Goal: Navigation & Orientation: Understand site structure

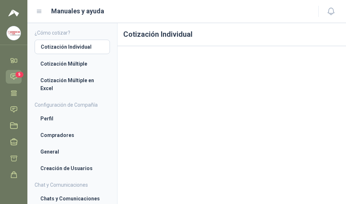
drag, startPoint x: 0, startPoint y: 0, endPoint x: 18, endPoint y: 74, distance: 76.4
click at [18, 74] on span "5" at bounding box center [19, 75] width 8 height 6
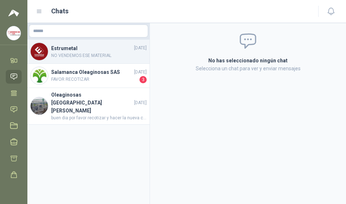
click at [80, 54] on span "NO VENDEMOS ESE MATERIAL" at bounding box center [98, 55] width 95 height 7
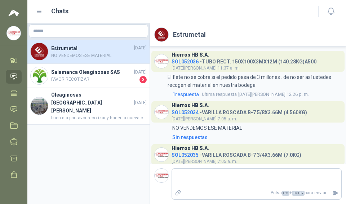
scroll to position [24, 0]
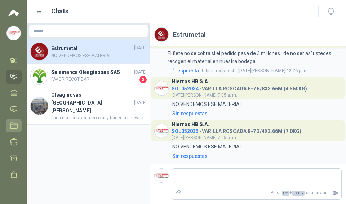
click at [14, 128] on icon at bounding box center [13, 126] width 7 height 6
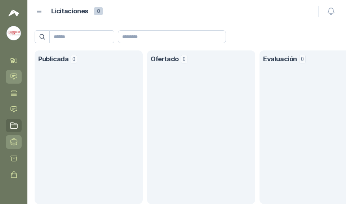
click at [14, 144] on icon at bounding box center [14, 142] width 8 height 8
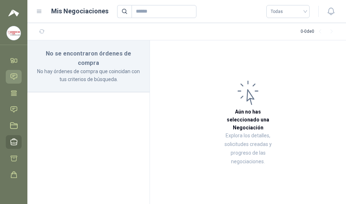
click at [18, 175] on ul "Inicio Chat Tareas Solicitudes Licitaciones Negociaciones Cotizar Órdenes de Co…" at bounding box center [13, 120] width 27 height 133
click at [17, 175] on icon at bounding box center [14, 175] width 8 height 8
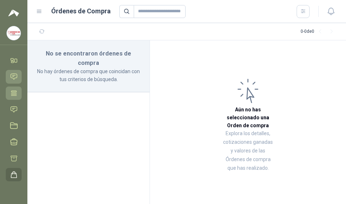
click at [13, 95] on icon at bounding box center [14, 93] width 8 height 8
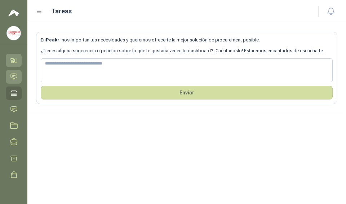
click at [13, 66] on link "Inicio" at bounding box center [14, 60] width 16 height 13
